Goal: Information Seeking & Learning: Learn about a topic

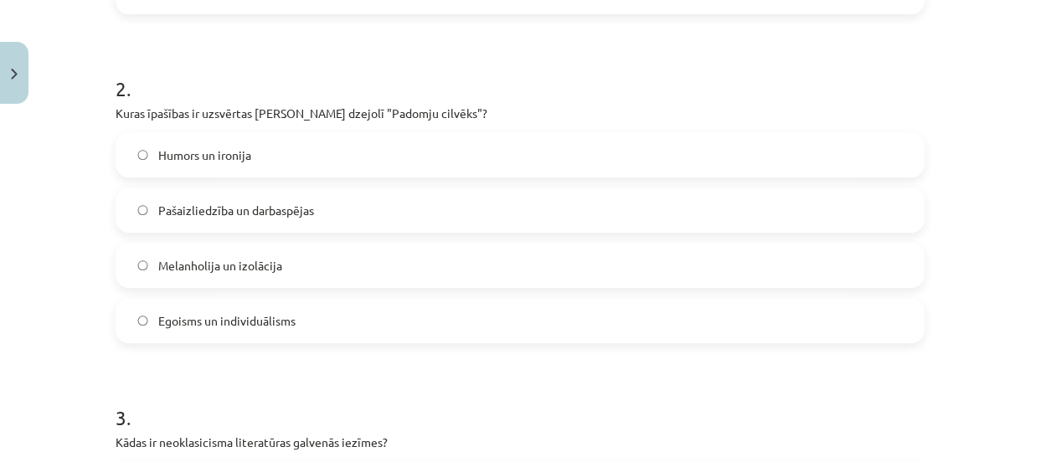
scroll to position [617, 0]
click at [418, 187] on label "Pašaizliedzība un darbaspējas" at bounding box center [520, 208] width 806 height 42
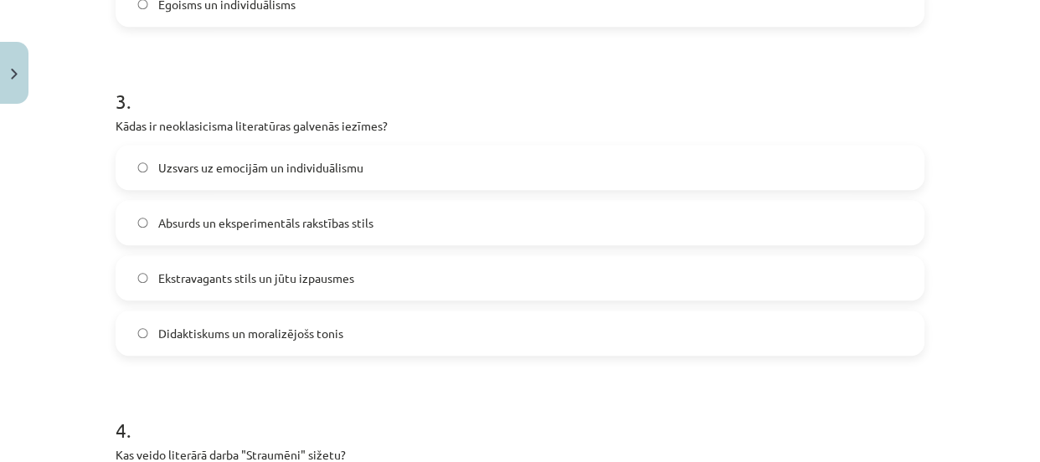
scroll to position [938, 0]
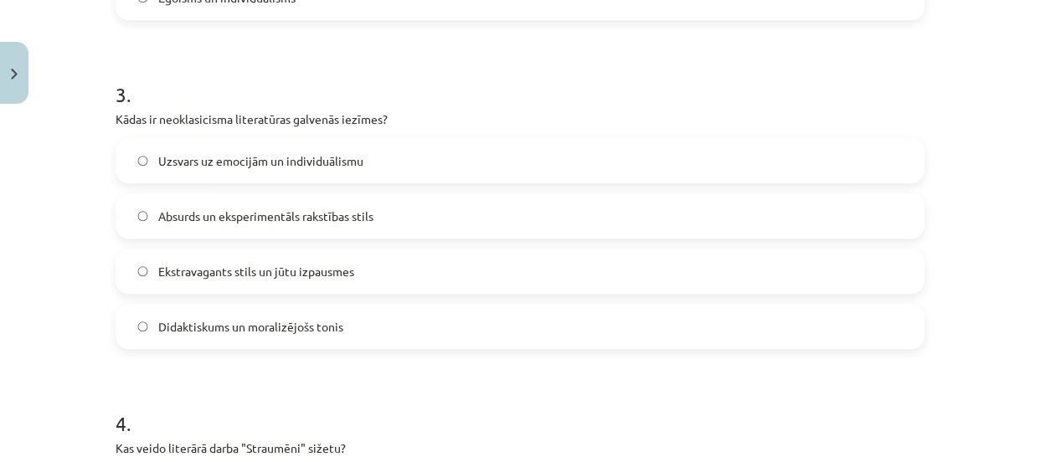
click at [312, 320] on span "Didaktiskums un moralizējošs tonis" at bounding box center [250, 327] width 185 height 18
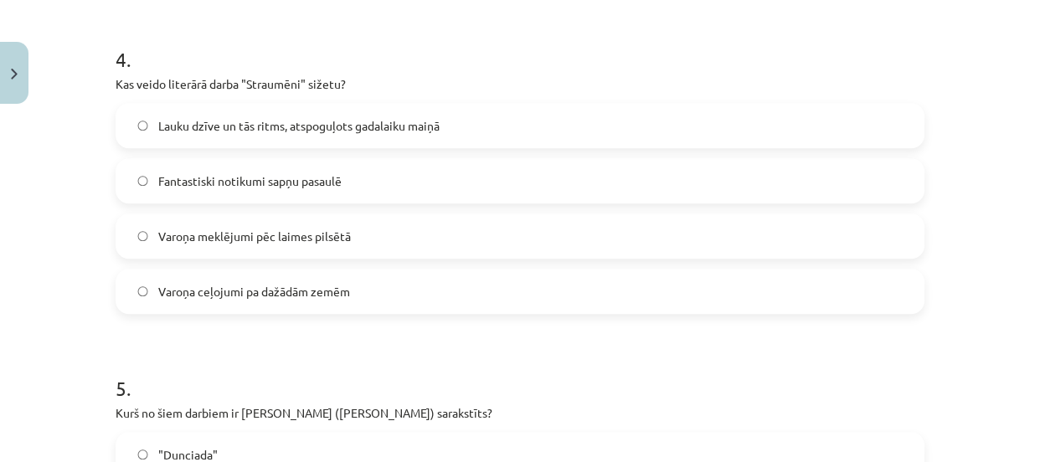
scroll to position [1311, 0]
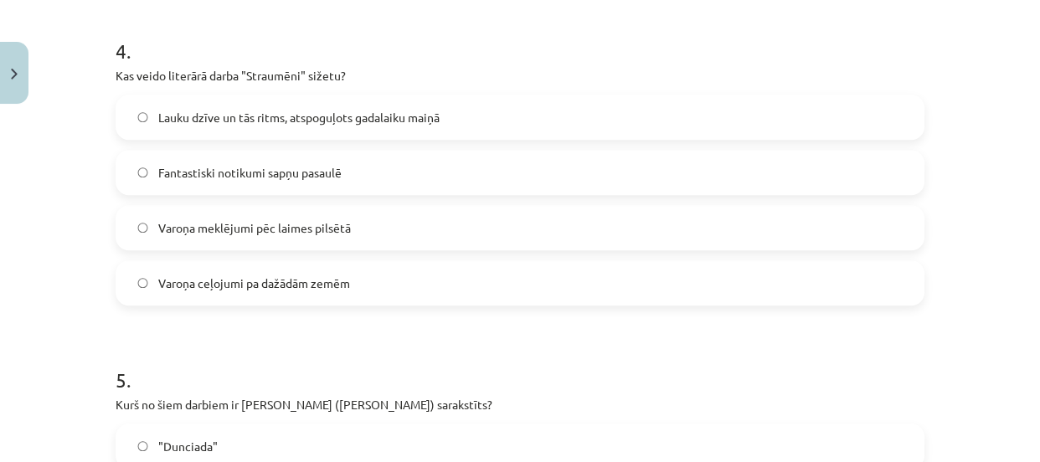
click at [284, 125] on span "Lauku dzīve un tās ritms, atspoguļots gadalaiku maiņā" at bounding box center [298, 118] width 281 height 18
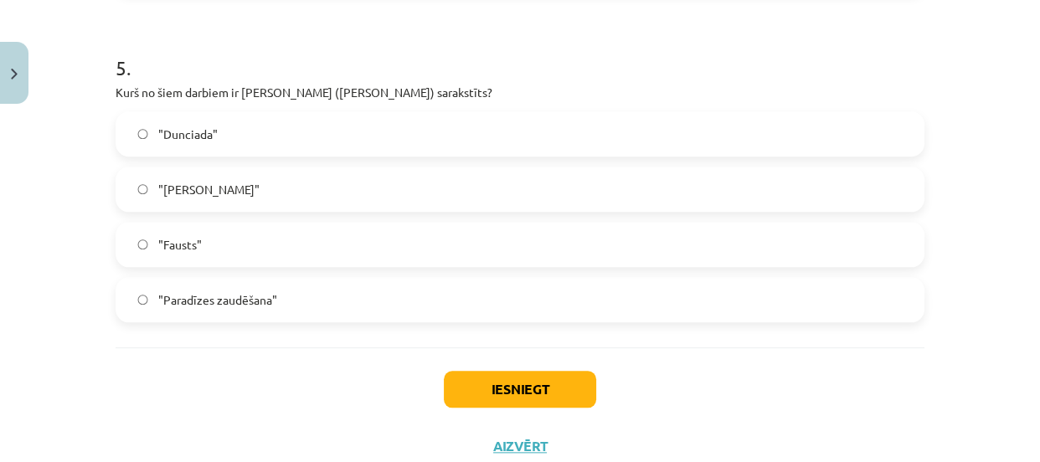
scroll to position [1624, 0]
click at [241, 142] on label ""Dunciada"" at bounding box center [520, 133] width 806 height 42
click at [477, 378] on button "Iesniegt" at bounding box center [520, 388] width 152 height 37
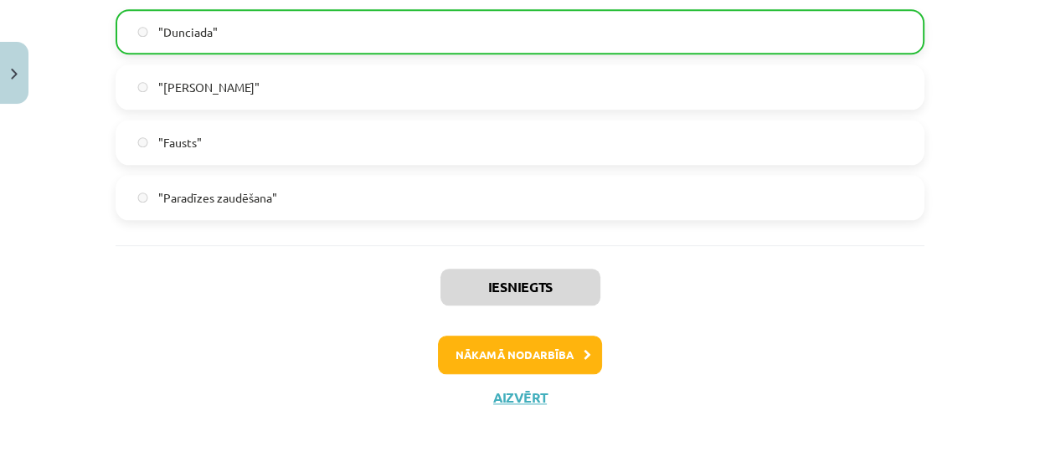
scroll to position [1730, 0]
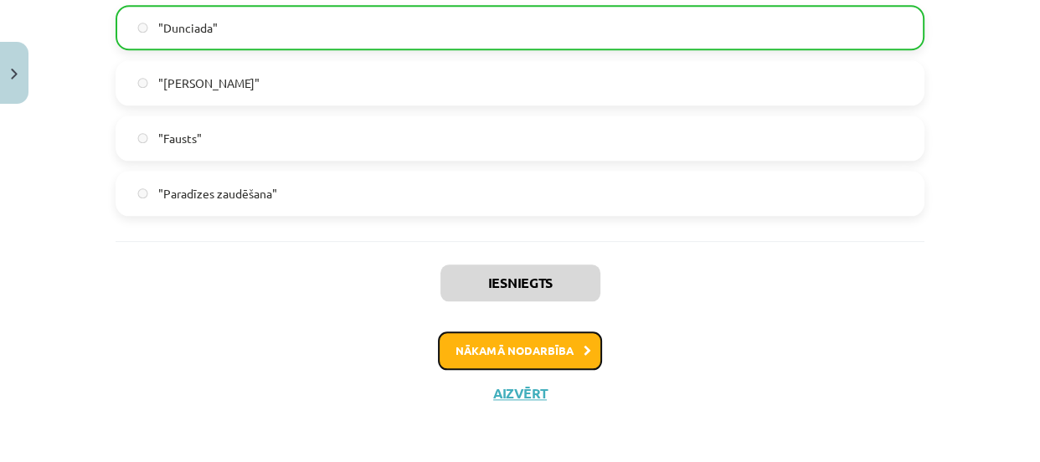
click at [532, 357] on button "Nākamā nodarbība" at bounding box center [520, 351] width 164 height 39
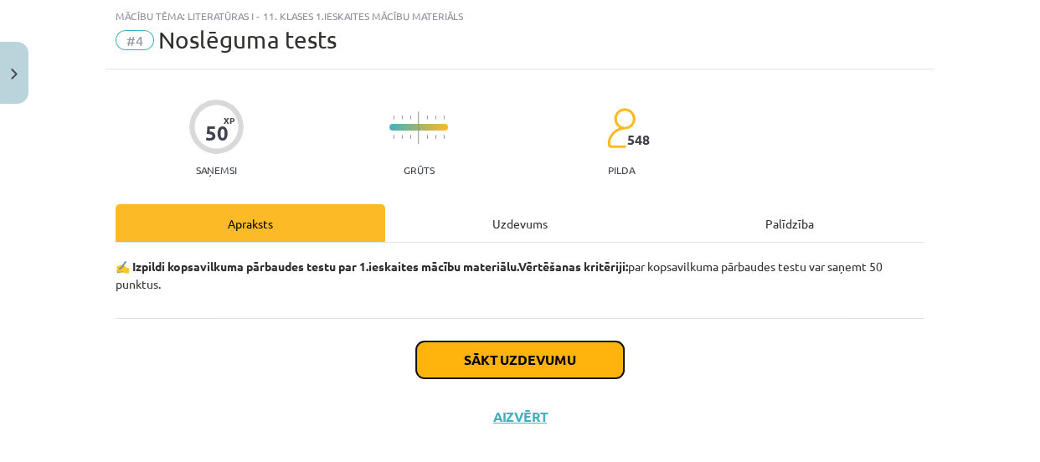
click at [532, 358] on button "Sākt uzdevumu" at bounding box center [520, 360] width 208 height 37
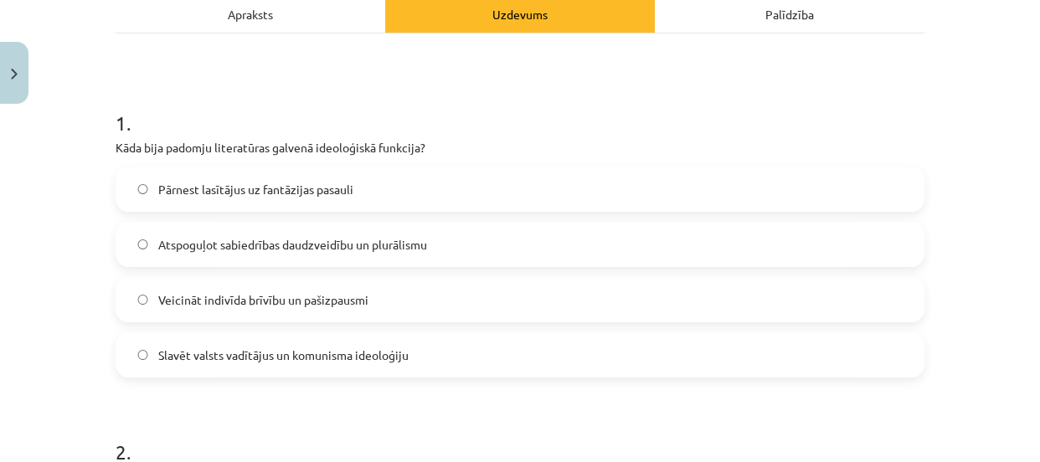
scroll to position [253, 0]
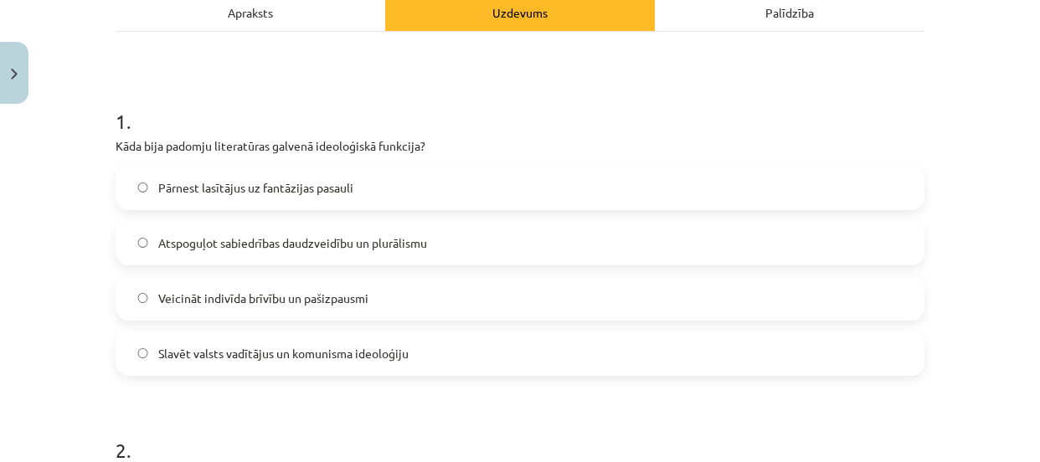
click at [437, 348] on label "Slavēt valsts vadītājus un komunisma ideoloģiju" at bounding box center [520, 354] width 806 height 42
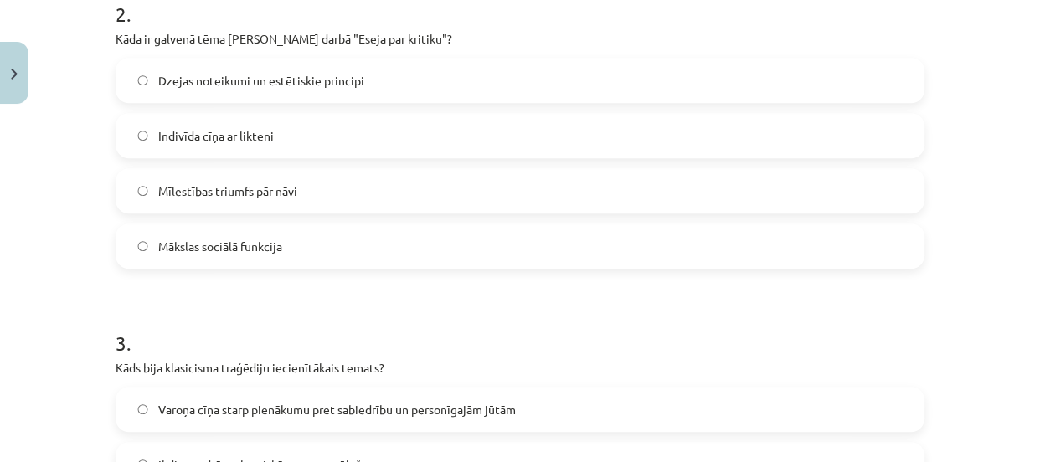
scroll to position [694, 0]
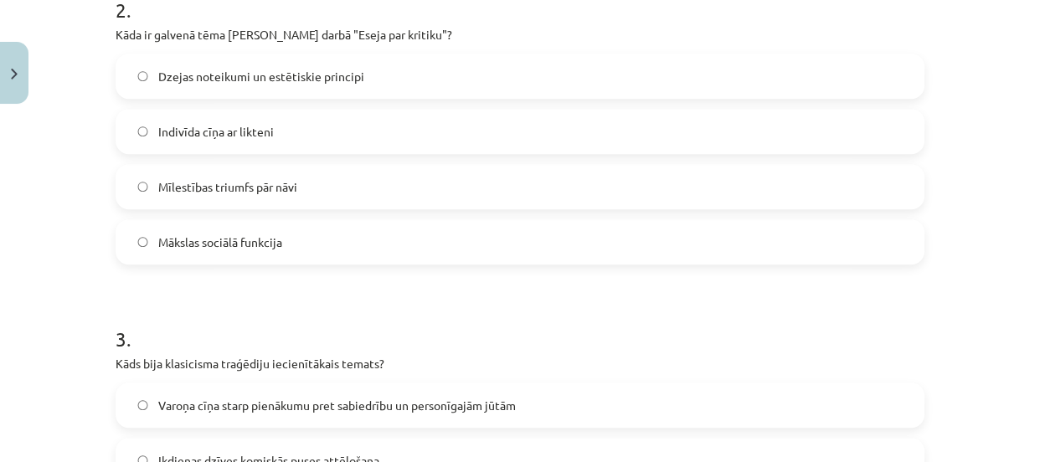
click at [502, 240] on label "Mākslas sociālā funkcija" at bounding box center [520, 242] width 806 height 42
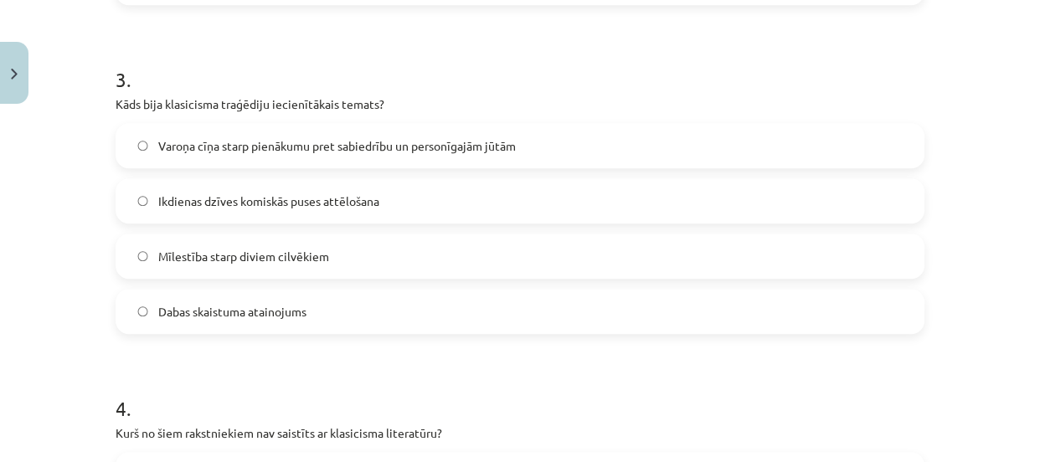
scroll to position [955, 0]
click at [285, 309] on span "Dabas skaistuma atainojums" at bounding box center [232, 311] width 148 height 18
click at [345, 145] on span "Varoņa cīņa starp pienākumu pret sabiedrību un personīgajām jūtām" at bounding box center [337, 145] width 358 height 18
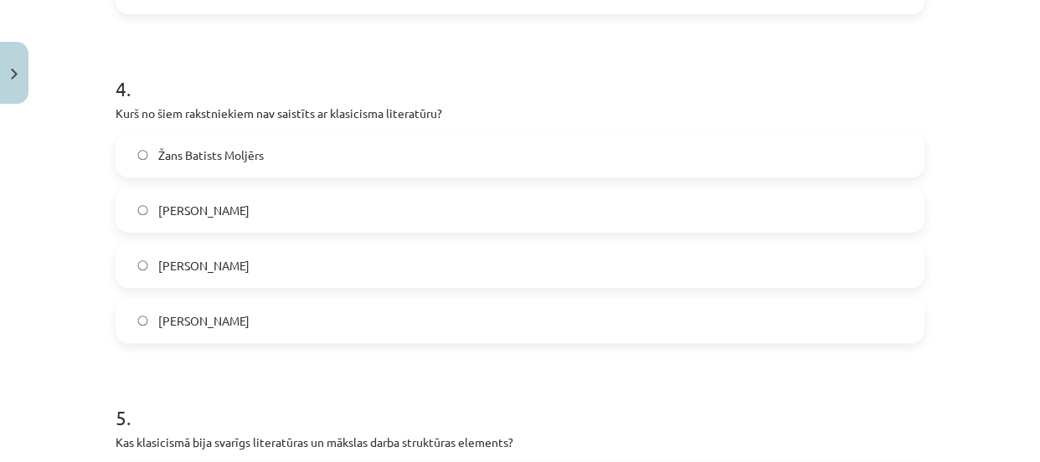
scroll to position [1293, 0]
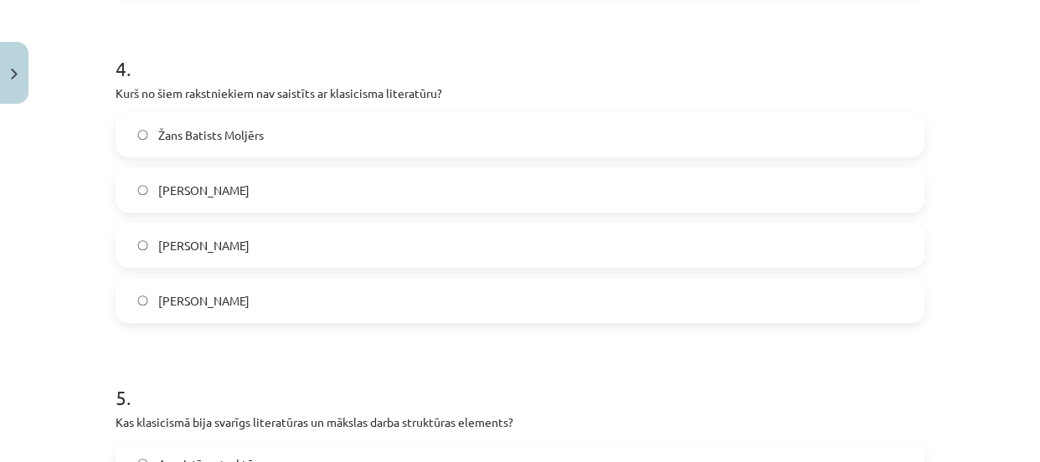
click at [280, 237] on label "[PERSON_NAME]" at bounding box center [520, 246] width 806 height 42
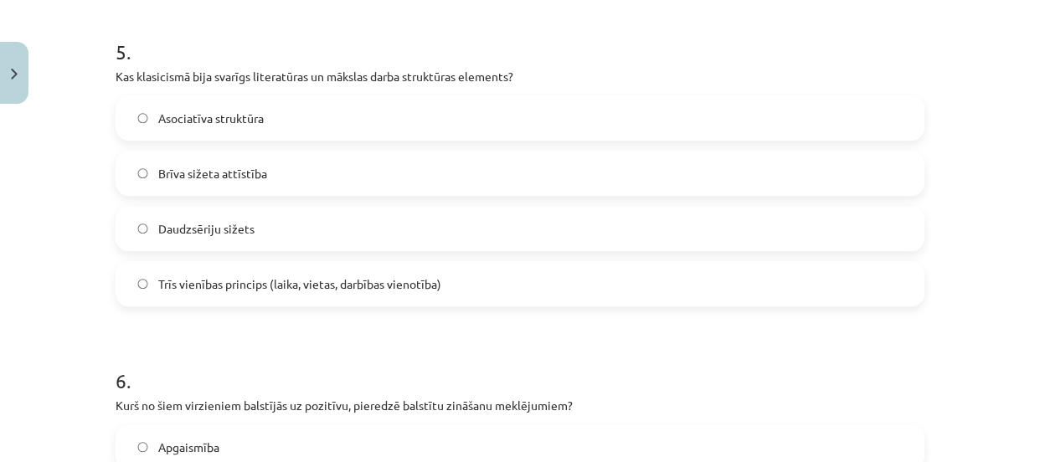
scroll to position [1641, 0]
click at [280, 268] on label "Trīs vienības princips (laika, vietas, darbības vienotība)" at bounding box center [520, 282] width 806 height 42
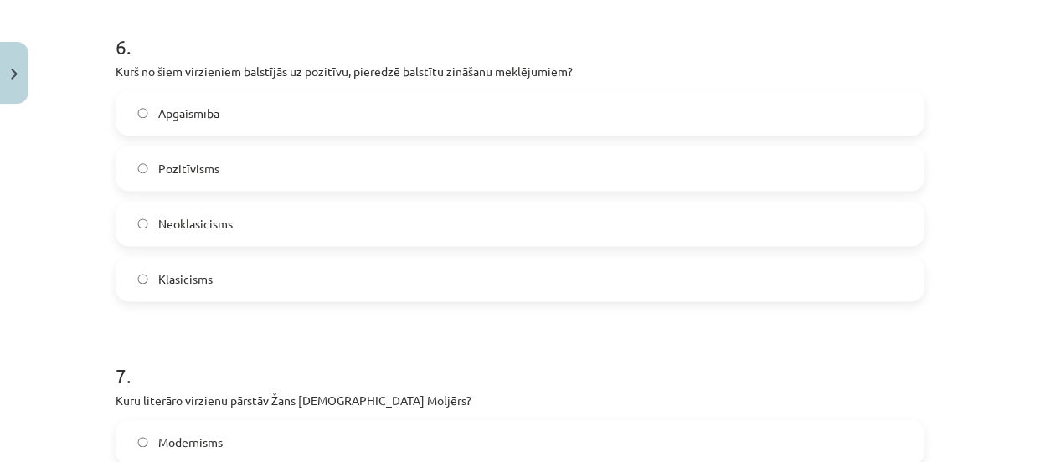
scroll to position [1970, 0]
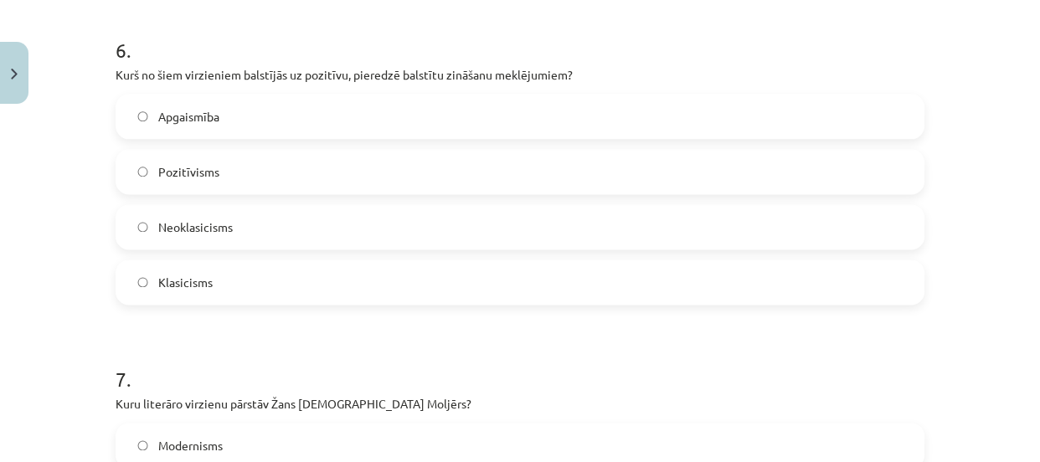
click at [290, 230] on label "Neoklasicisms" at bounding box center [520, 227] width 806 height 42
click at [297, 171] on label "Pozitīvisms" at bounding box center [520, 172] width 806 height 42
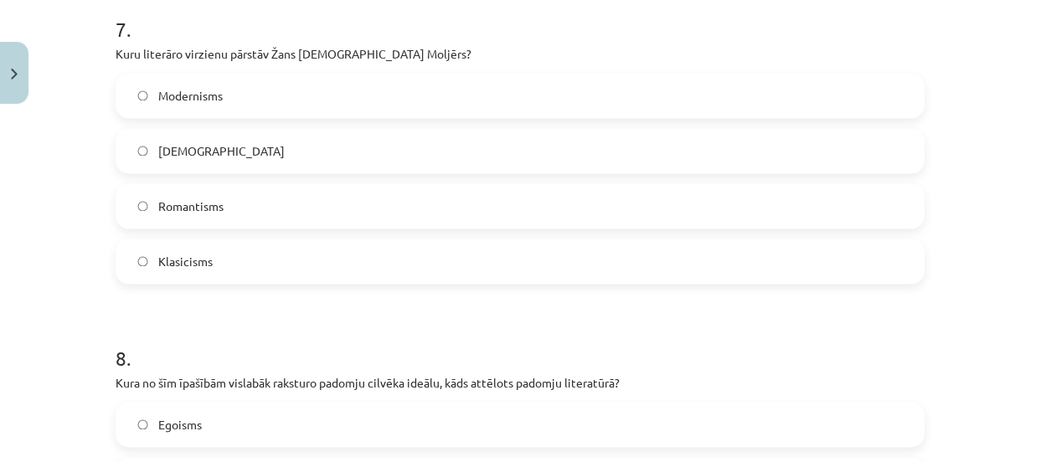
scroll to position [2335, 0]
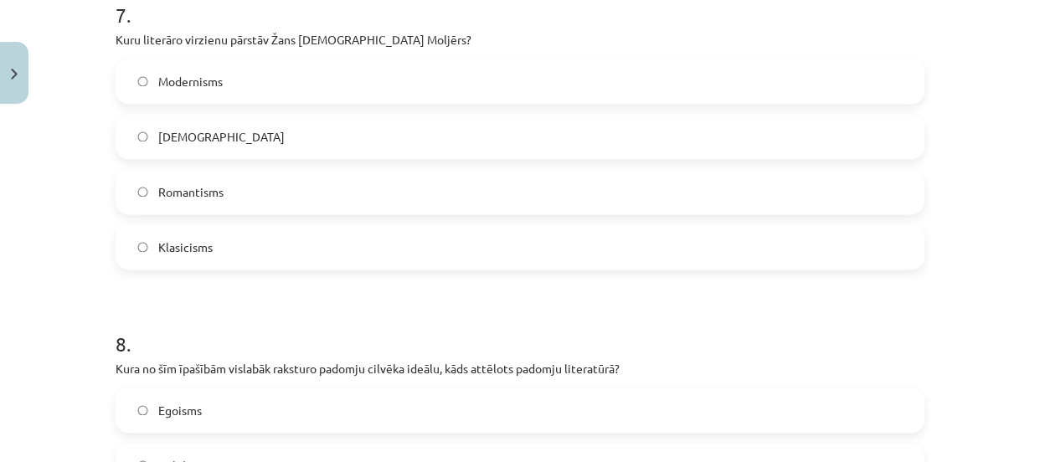
click at [332, 256] on label "Klasicisms" at bounding box center [520, 247] width 806 height 42
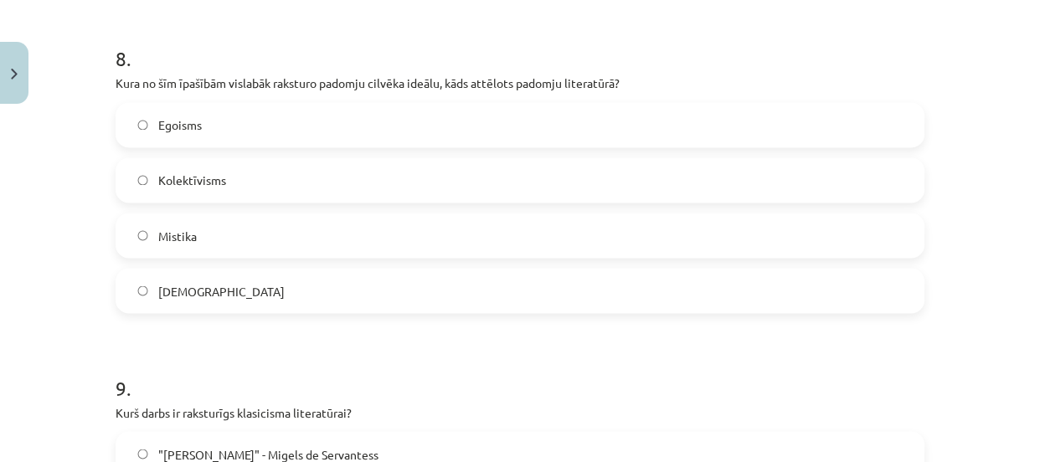
scroll to position [2614, 0]
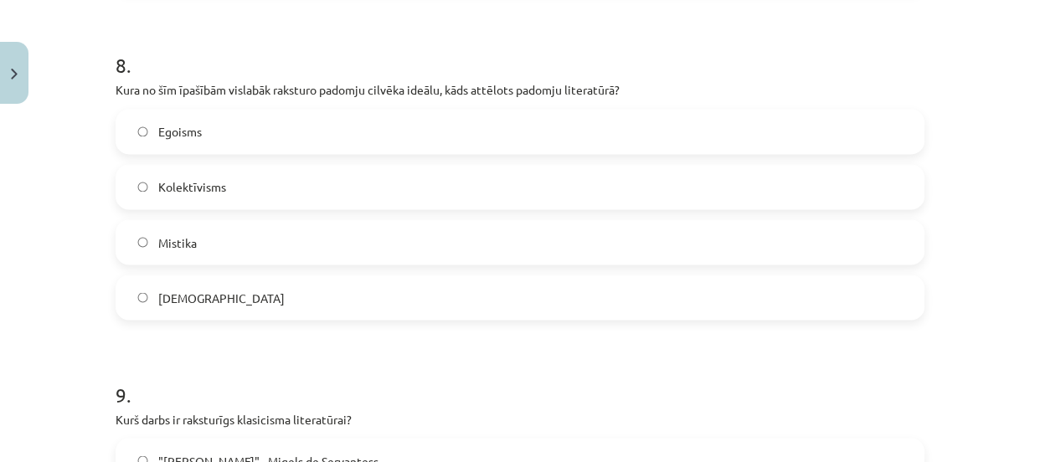
click at [301, 179] on label "Kolektīvisms" at bounding box center [520, 187] width 806 height 42
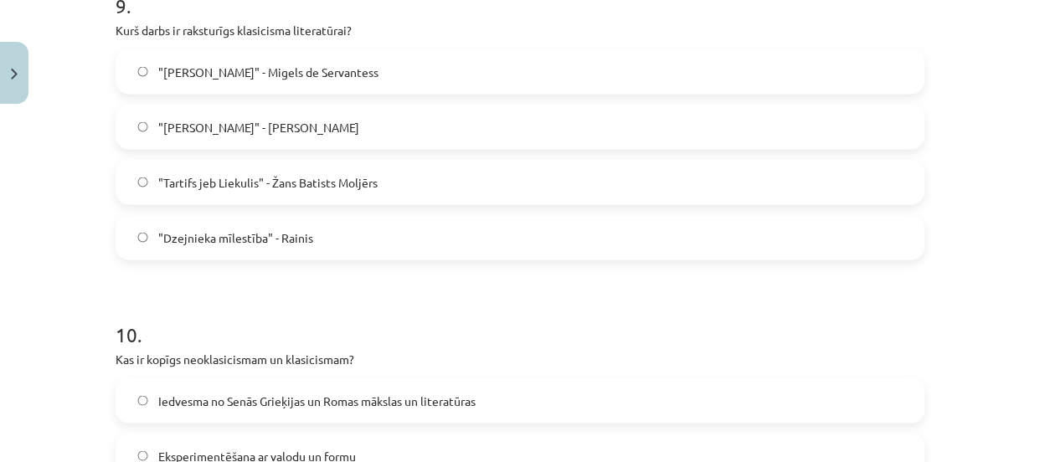
scroll to position [3003, 0]
click at [335, 179] on span ""Tartifs jeb Liekulis" - Žans Batists Moljērs" at bounding box center [267, 182] width 219 height 18
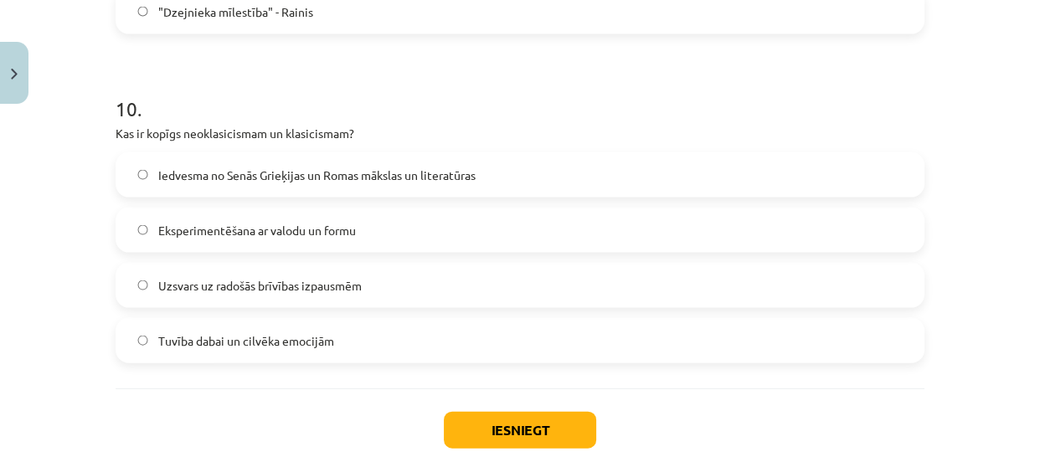
scroll to position [3232, 0]
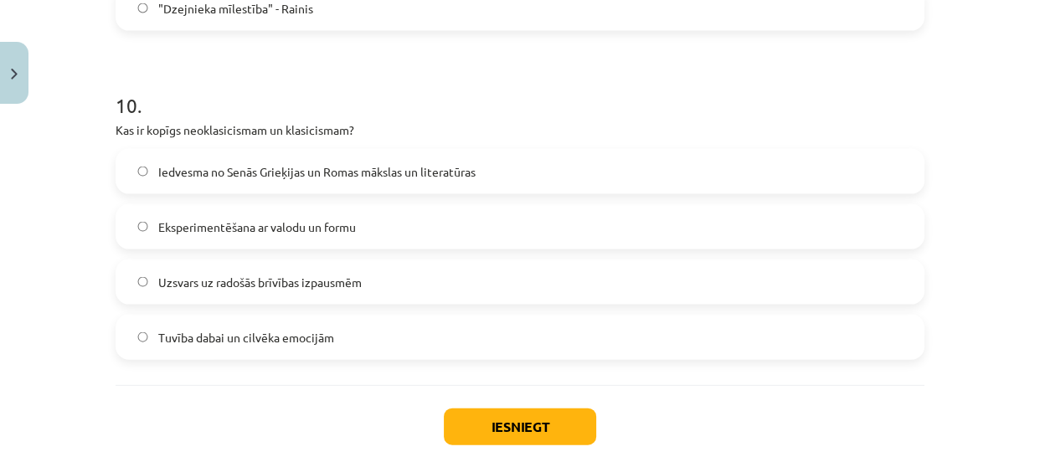
click at [346, 167] on span "Iedvesma no Senās Grieķijas un Romas mākslas un literatūras" at bounding box center [316, 172] width 317 height 18
click at [494, 413] on button "Iesniegt" at bounding box center [520, 427] width 152 height 37
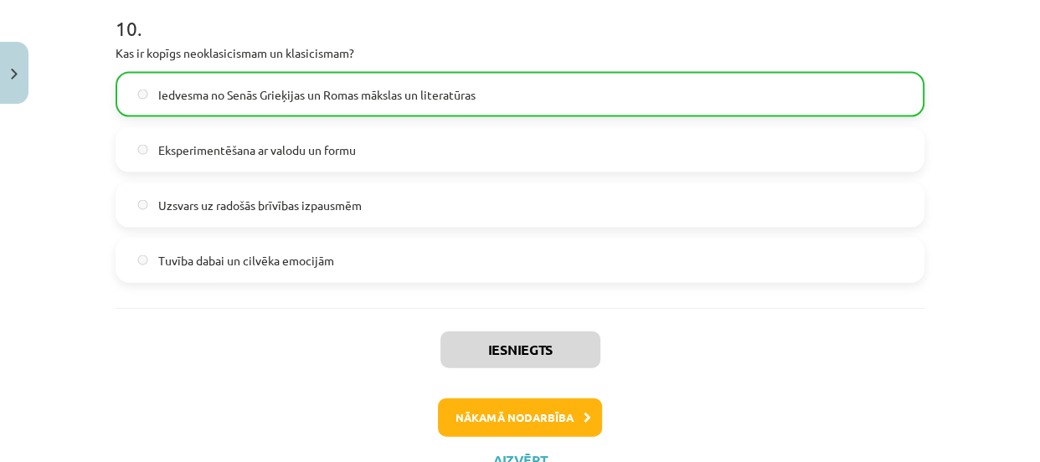
scroll to position [3311, 0]
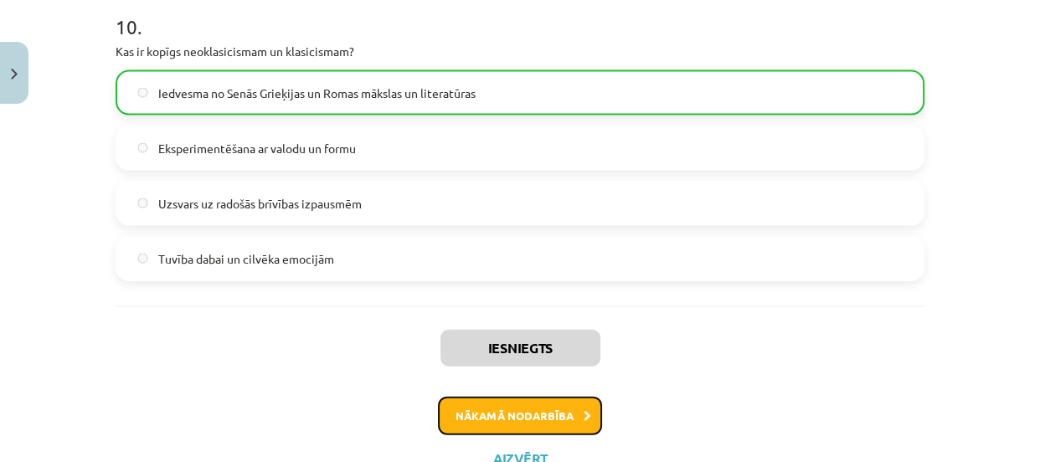
click at [500, 400] on button "Nākamā nodarbība" at bounding box center [520, 416] width 164 height 39
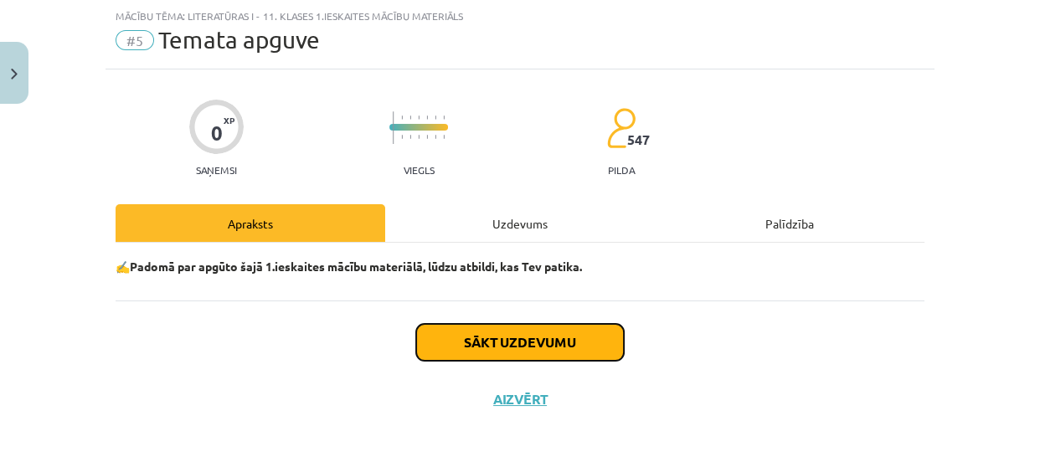
click at [472, 343] on button "Sākt uzdevumu" at bounding box center [520, 342] width 208 height 37
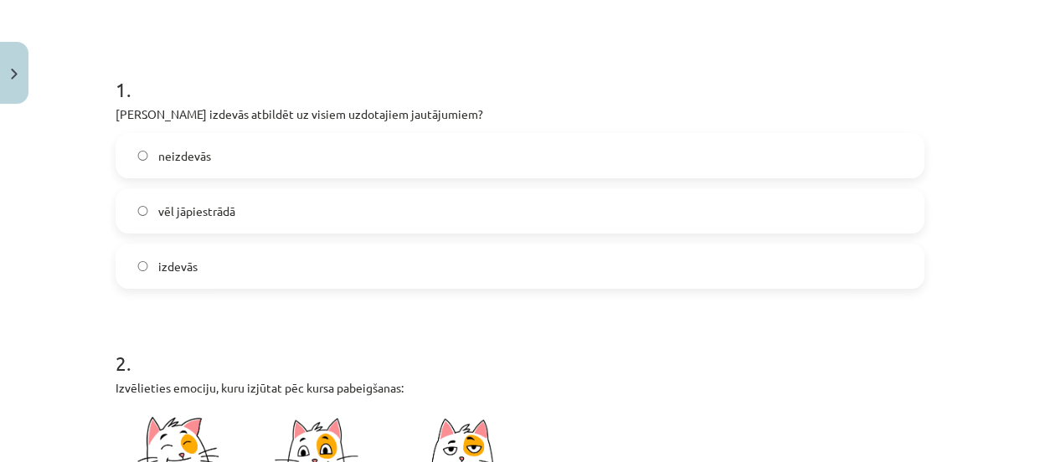
scroll to position [286, 0]
click at [261, 205] on label "vēl jāpiestrādā" at bounding box center [520, 209] width 806 height 42
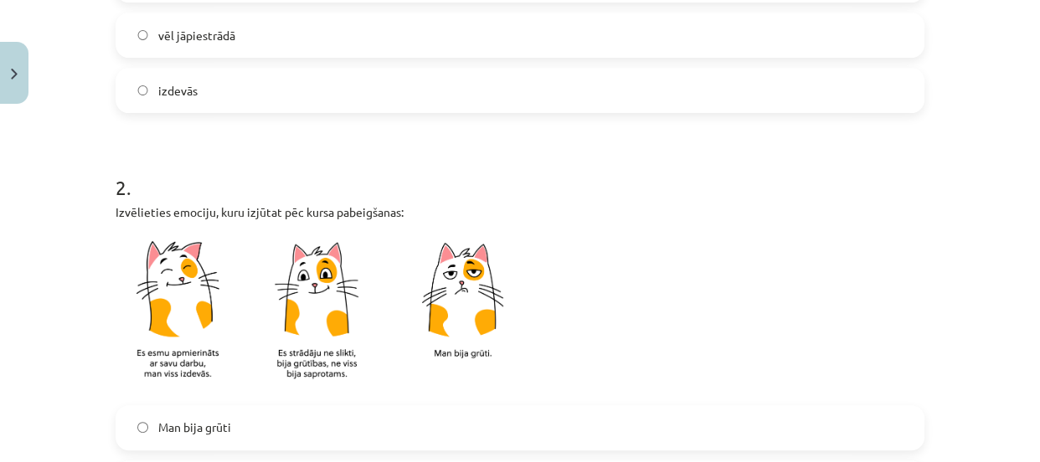
scroll to position [447, 0]
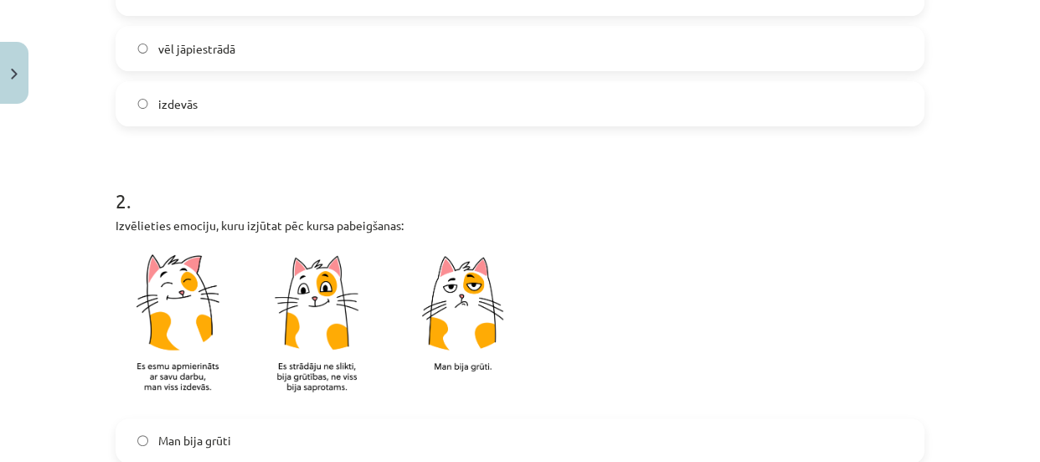
click at [260, 92] on label "izdevās" at bounding box center [520, 104] width 806 height 42
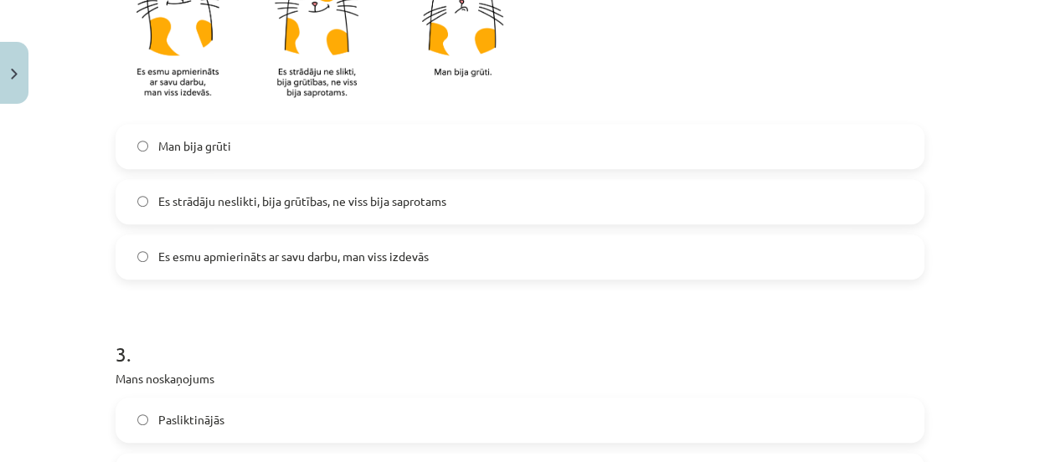
scroll to position [744, 0]
click at [251, 241] on label "Es esmu apmierināts ar savu darbu, man viss izdevās" at bounding box center [520, 256] width 806 height 42
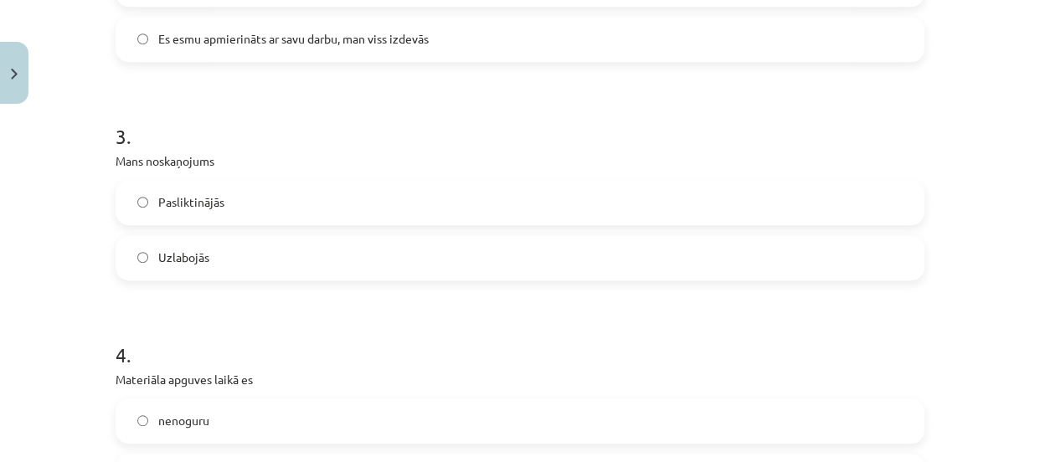
scroll to position [972, 0]
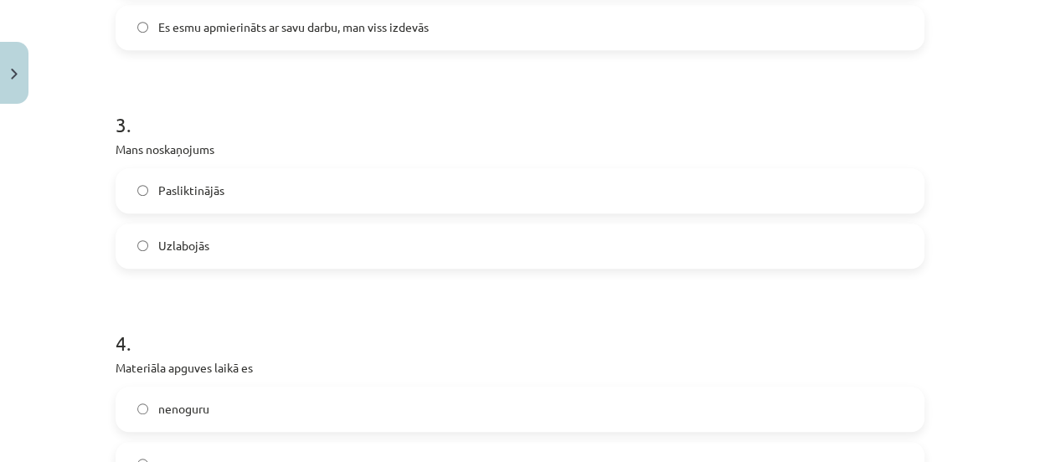
click at [251, 242] on label "Uzlabojās" at bounding box center [520, 246] width 806 height 42
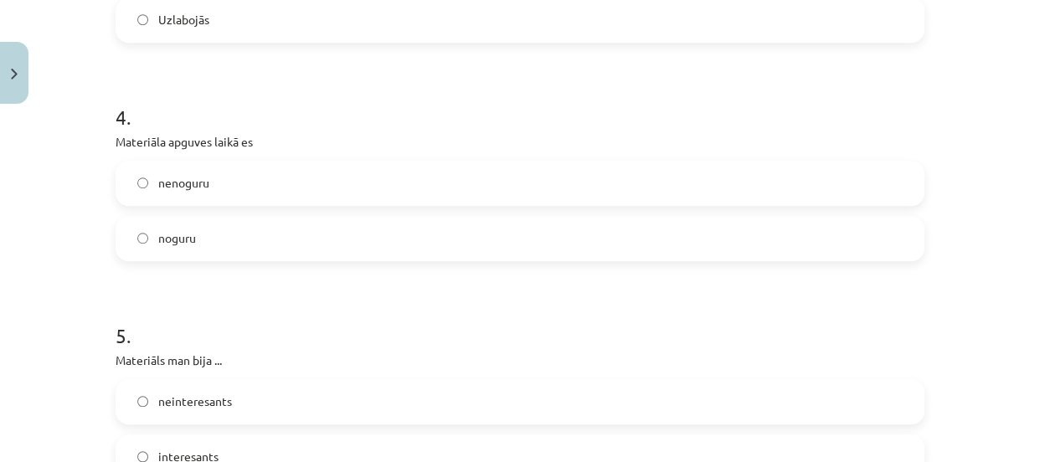
scroll to position [1200, 0]
click at [252, 183] on label "nenoguru" at bounding box center [520, 181] width 806 height 42
click at [185, 446] on span "interesants" at bounding box center [188, 455] width 60 height 18
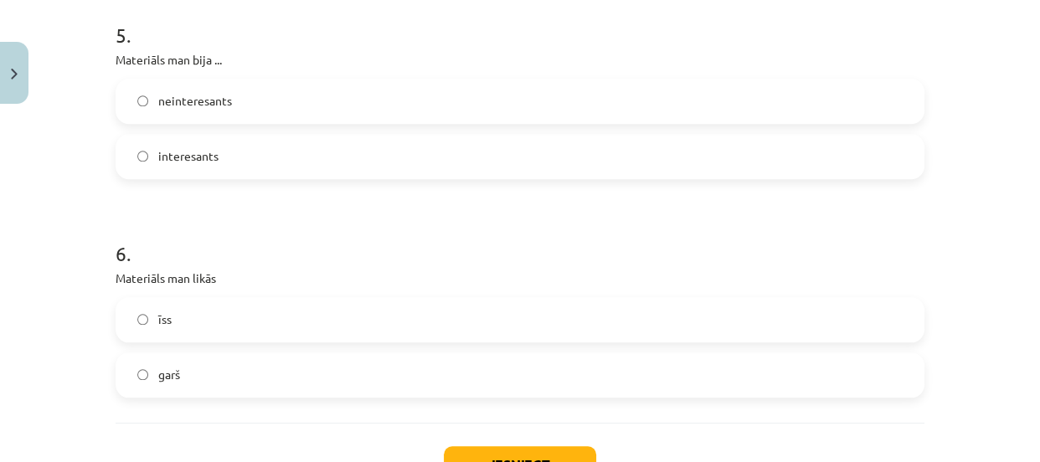
scroll to position [1505, 0]
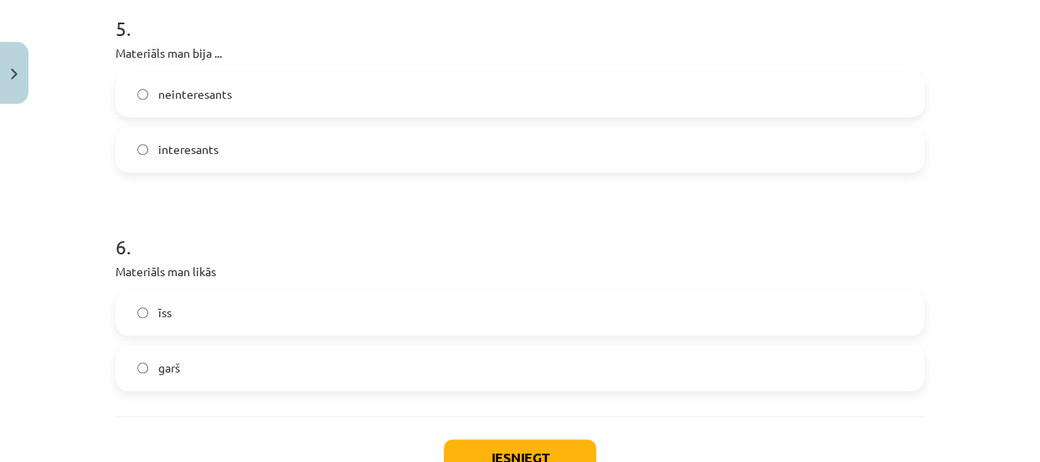
click at [230, 319] on label "īss" at bounding box center [520, 313] width 806 height 42
click at [523, 440] on button "Iesniegt" at bounding box center [520, 458] width 152 height 37
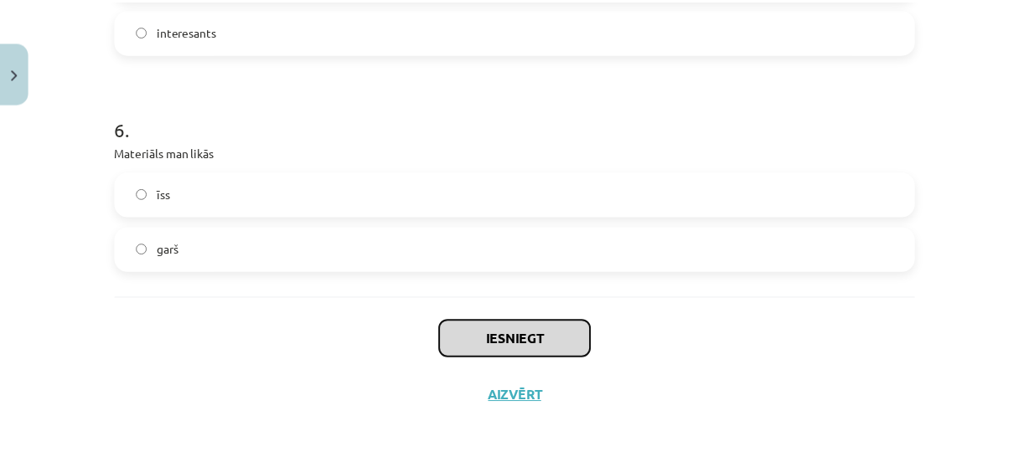
scroll to position [1627, 0]
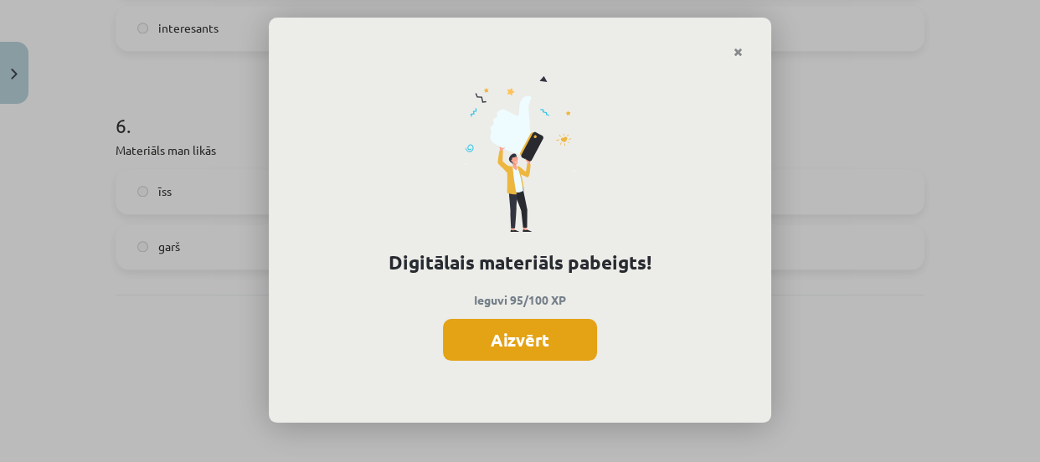
click at [510, 352] on button "Aizvērt" at bounding box center [520, 340] width 154 height 42
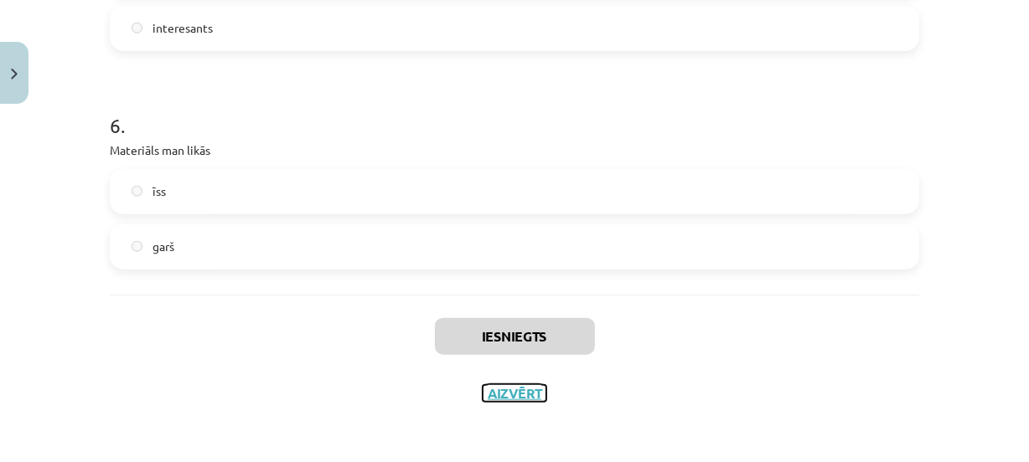
click at [514, 395] on button "Aizvērt" at bounding box center [515, 393] width 64 height 17
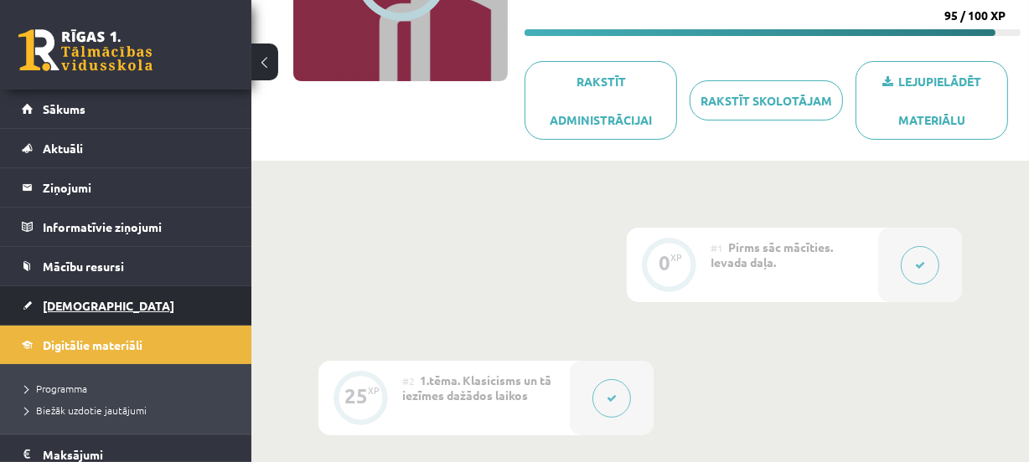
click at [195, 318] on link "[DEMOGRAPHIC_DATA]" at bounding box center [126, 305] width 209 height 39
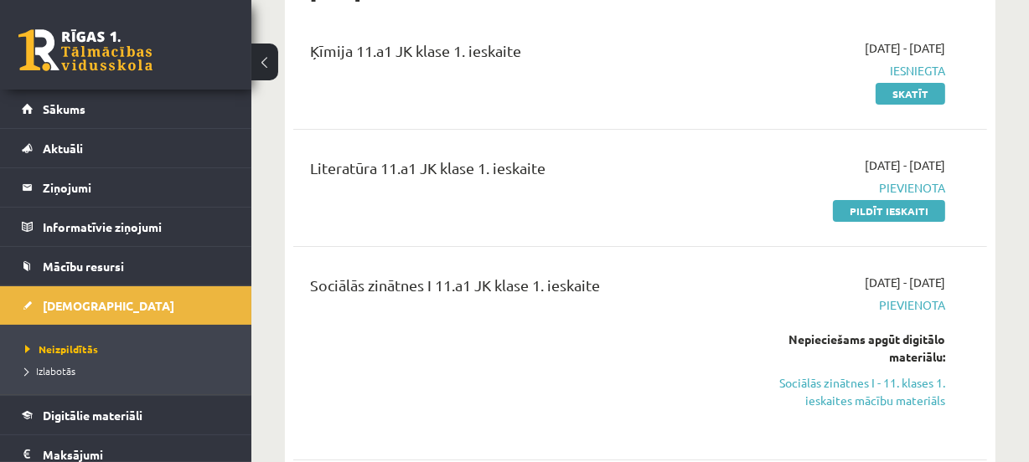
scroll to position [211, 0]
